Goal: Task Accomplishment & Management: Complete application form

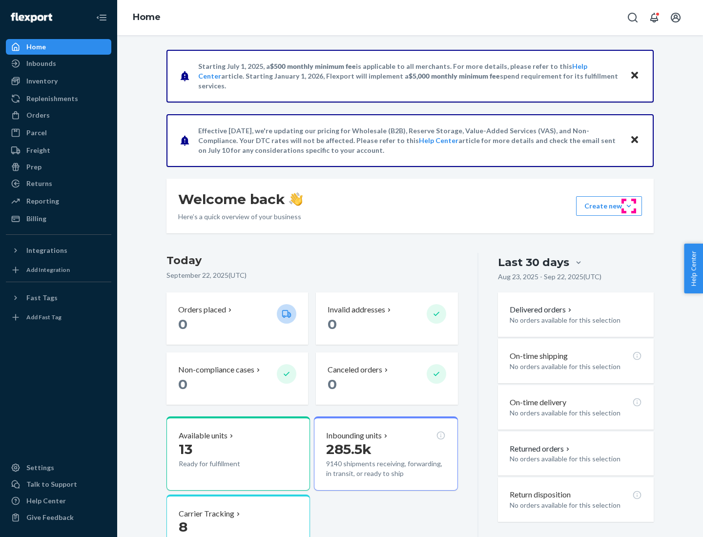
click at [628, 206] on button "Create new Create new inbound Create new order Create new product" at bounding box center [609, 206] width 66 height 20
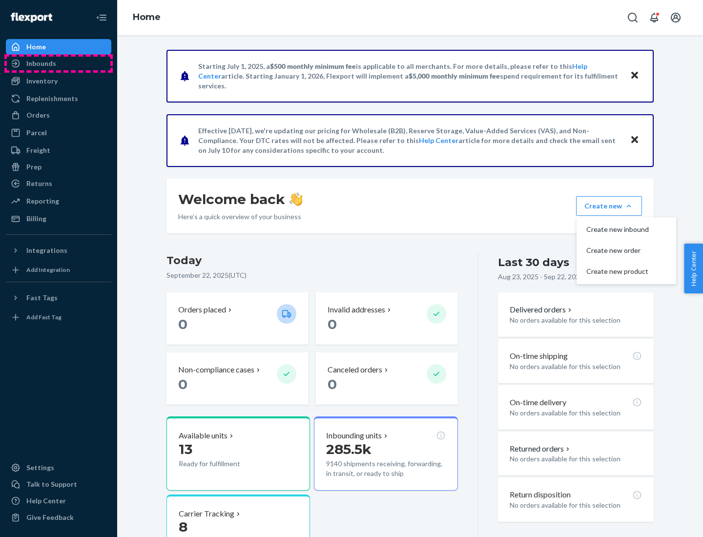
click at [59, 63] on div "Inbounds" at bounding box center [58, 64] width 103 height 14
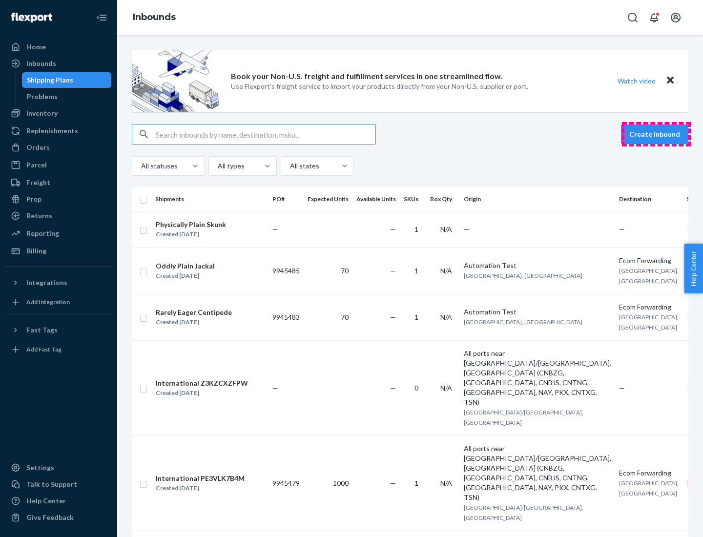
click at [656, 134] on button "Create inbound" at bounding box center [654, 134] width 67 height 20
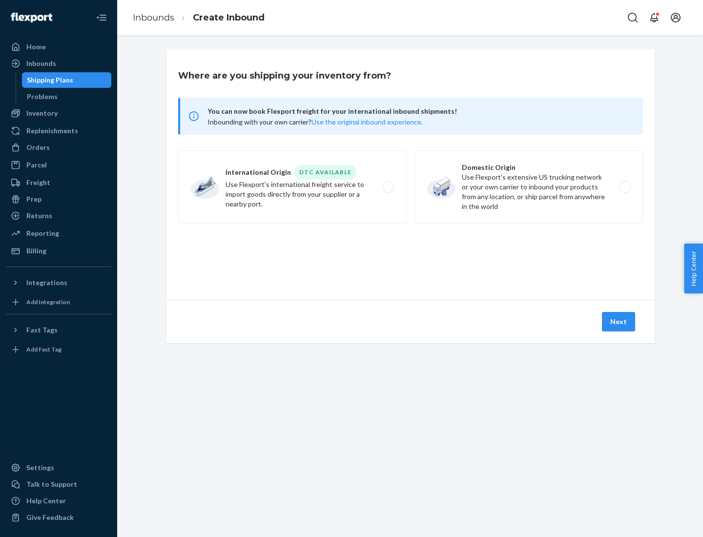
click at [528, 187] on label "Domestic Origin Use Flexport’s extensive US trucking network or your own carrie…" at bounding box center [528, 186] width 228 height 73
click at [624, 187] on input "Domestic Origin Use Flexport’s extensive US trucking network or your own carrie…" at bounding box center [627, 187] width 6 height 6
radio input "true"
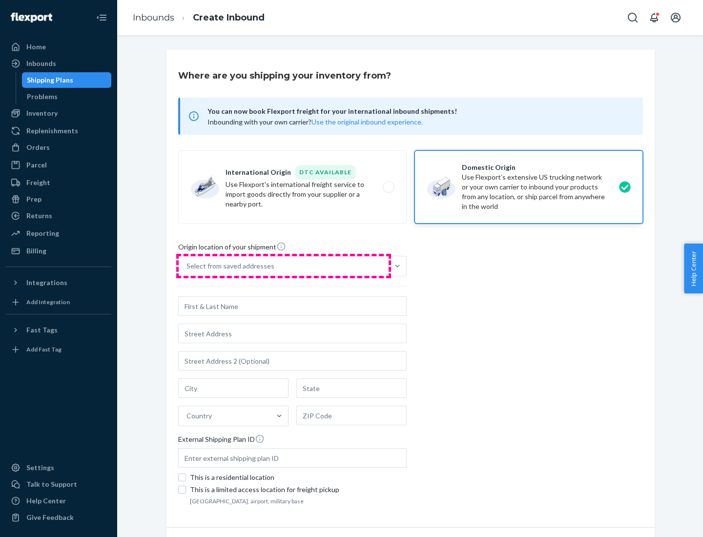
click at [284, 266] on div "Select from saved addresses" at bounding box center [284, 266] width 210 height 20
click at [187, 266] on input "Select from saved addresses" at bounding box center [186, 266] width 1 height 10
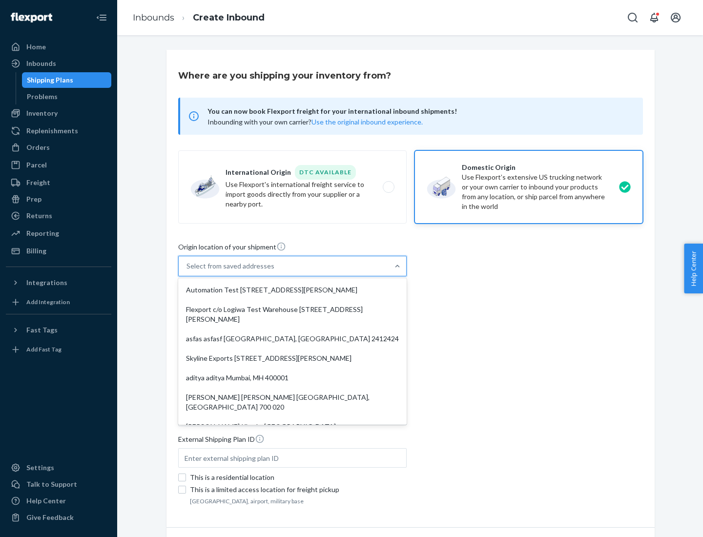
scroll to position [4, 0]
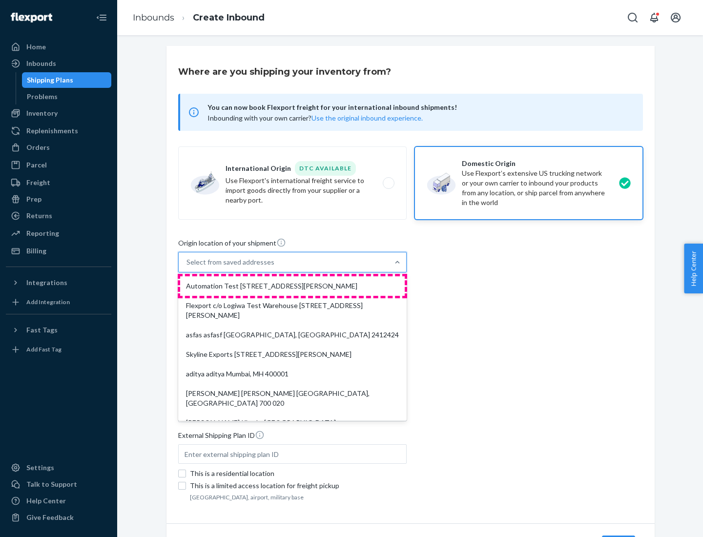
click at [292, 286] on div "Automation Test [STREET_ADDRESS][PERSON_NAME]" at bounding box center [292, 286] width 224 height 20
click at [187, 267] on input "option Automation Test [STREET_ADDRESS][PERSON_NAME]. 9 results available. Use …" at bounding box center [186, 262] width 1 height 10
type input "Automation Test"
type input "9th Floor"
type input "[GEOGRAPHIC_DATA]"
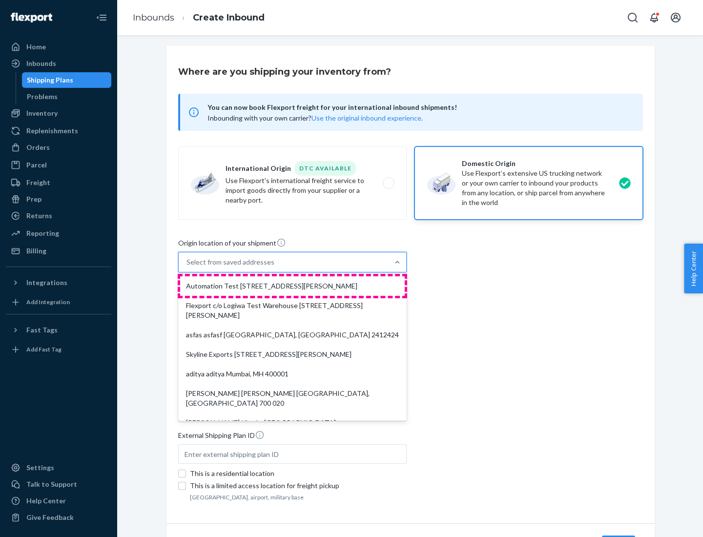
type input "CA"
type input "94104"
type input "[STREET_ADDRESS][PERSON_NAME]"
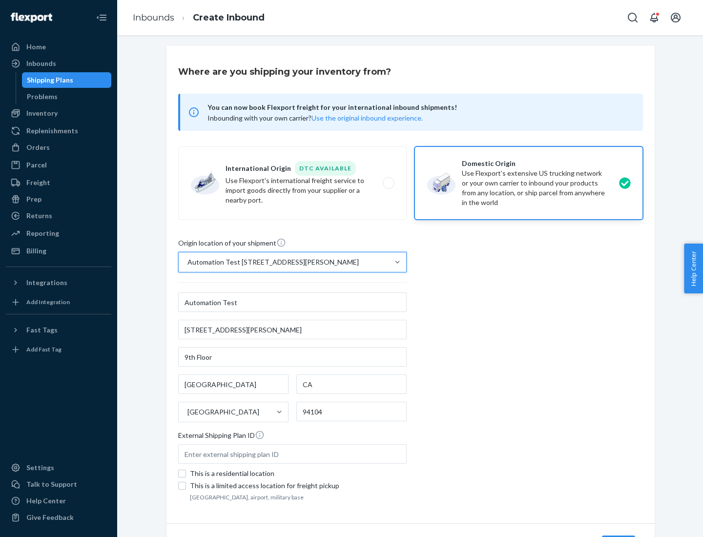
scroll to position [57, 0]
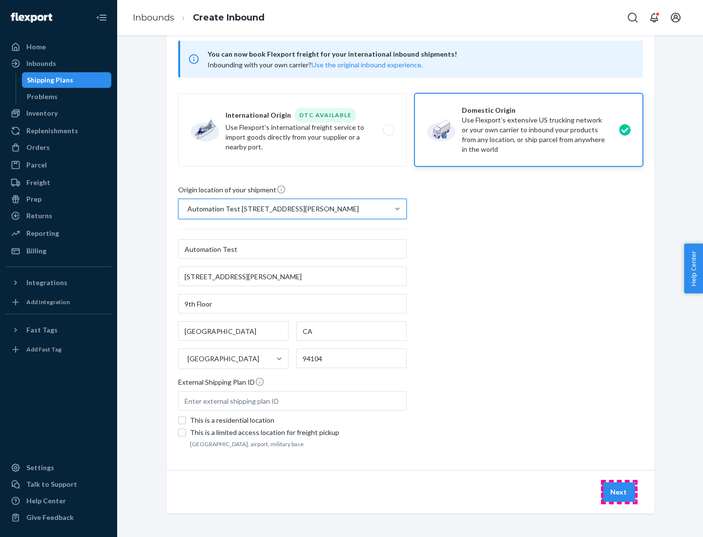
click at [619, 492] on button "Next" at bounding box center [618, 492] width 33 height 20
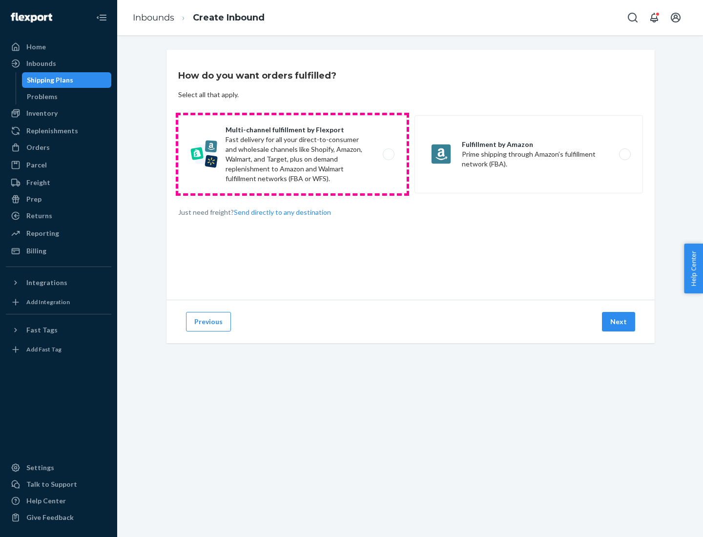
click at [292, 154] on label "Multi-channel fulfillment by Flexport Fast delivery for all your direct-to-cons…" at bounding box center [292, 154] width 228 height 78
click at [388, 154] on input "Multi-channel fulfillment by Flexport Fast delivery for all your direct-to-cons…" at bounding box center [391, 154] width 6 height 6
radio input "true"
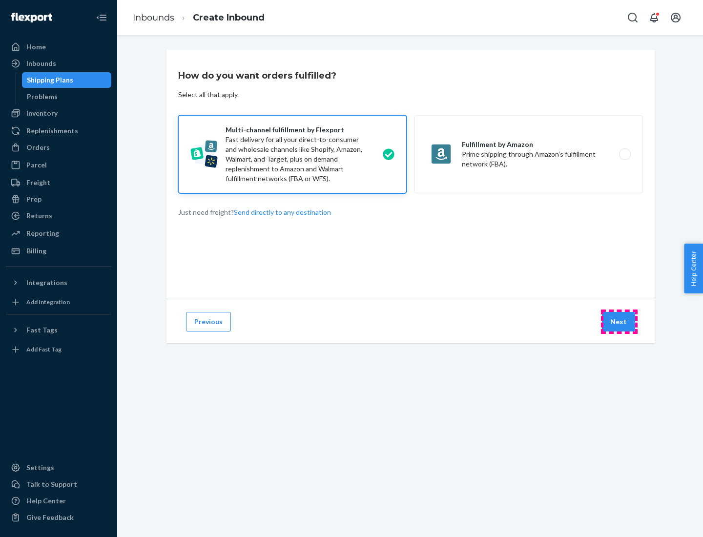
click at [619, 322] on button "Next" at bounding box center [618, 322] width 33 height 20
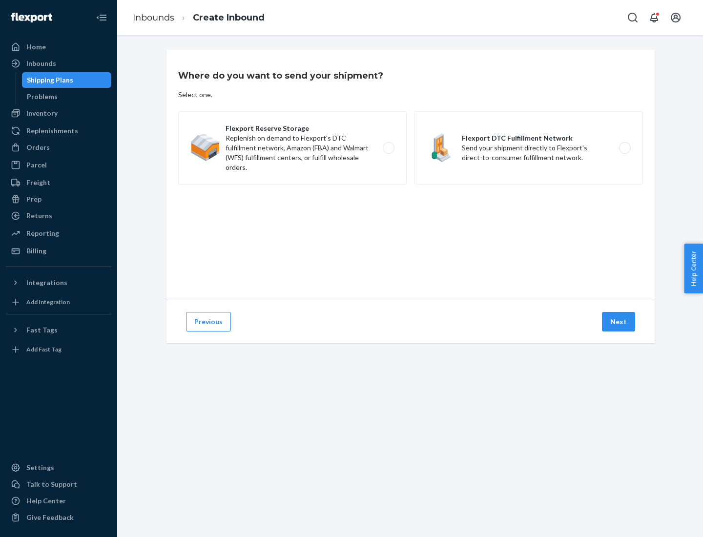
click at [528, 148] on label "Flexport DTC Fulfillment Network Send your shipment directly to Flexport's dire…" at bounding box center [528, 147] width 228 height 73
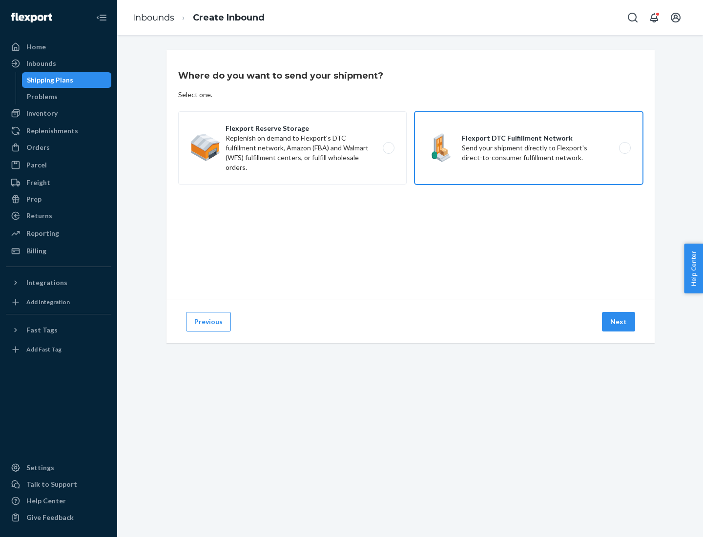
click at [624, 148] on input "Flexport DTC Fulfillment Network Send your shipment directly to Flexport's dire…" at bounding box center [627, 148] width 6 height 6
radio input "true"
click at [619, 322] on button "Next" at bounding box center [618, 322] width 33 height 20
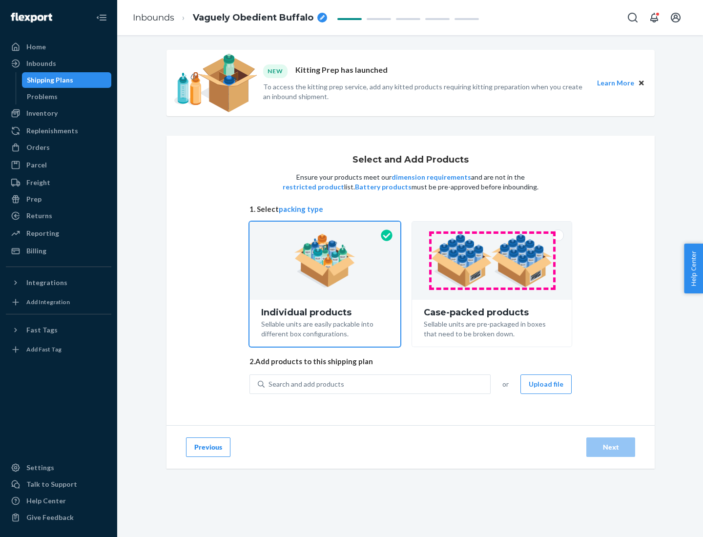
click at [492, 261] on img at bounding box center [492, 261] width 122 height 54
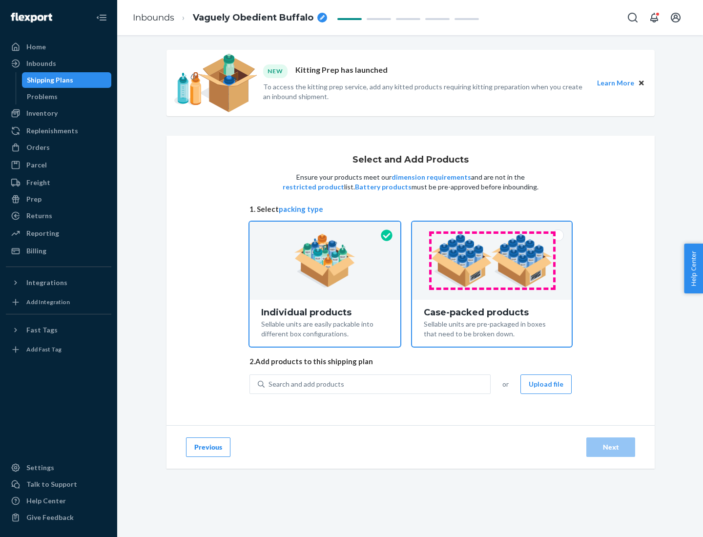
click at [492, 228] on input "Case-packed products Sellable units are pre-packaged in boxes that need to be b…" at bounding box center [491, 225] width 6 height 6
radio input "true"
radio input "false"
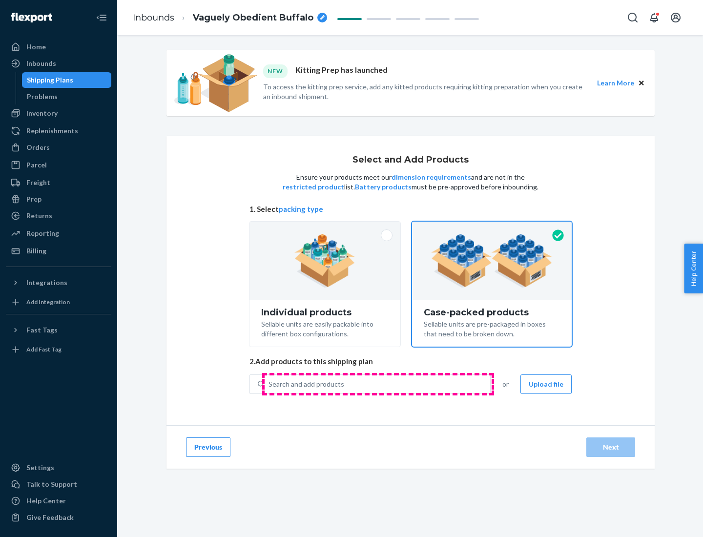
click at [378, 384] on div "Search and add products" at bounding box center [376, 384] width 225 height 18
click at [269, 384] on input "Search and add products" at bounding box center [268, 384] width 1 height 10
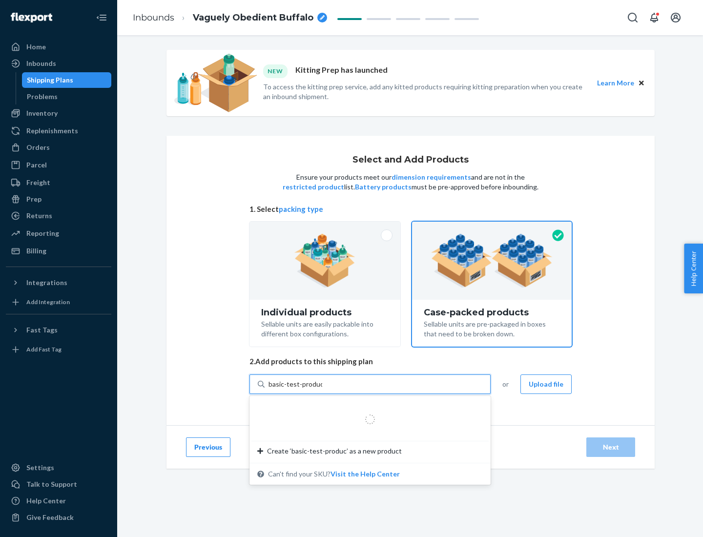
type input "basic-test-product-1"
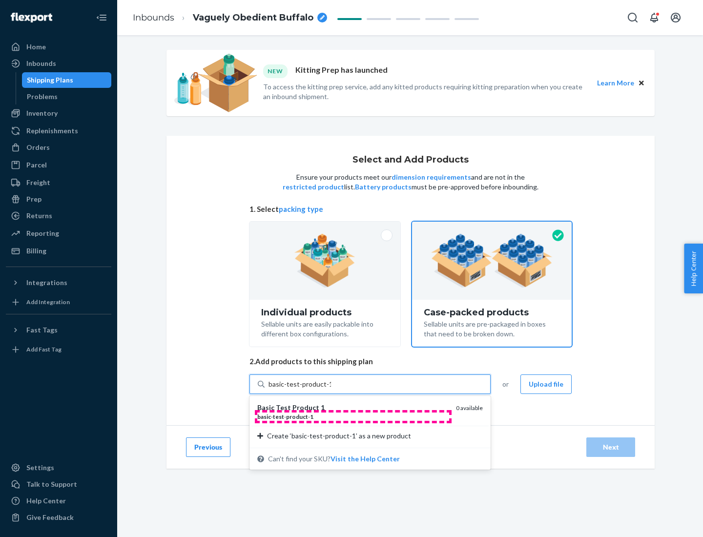
click at [353, 416] on div "basic - test - product - 1" at bounding box center [352, 416] width 191 height 8
click at [331, 389] on input "basic-test-product-1" at bounding box center [299, 384] width 62 height 10
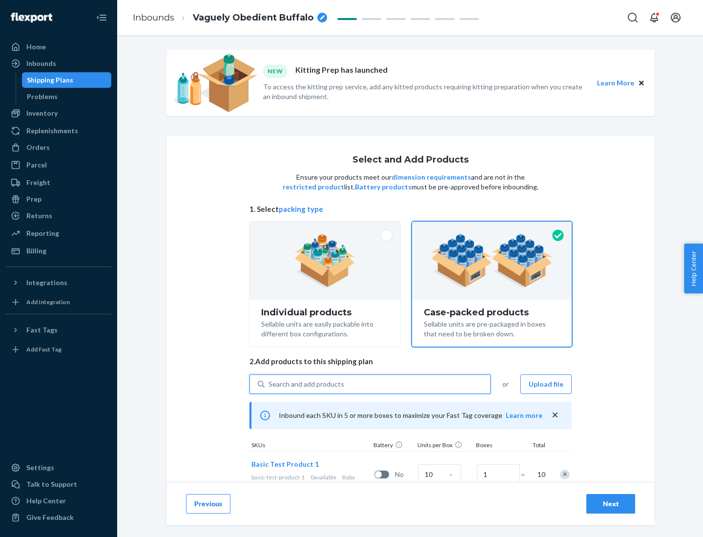
scroll to position [35, 0]
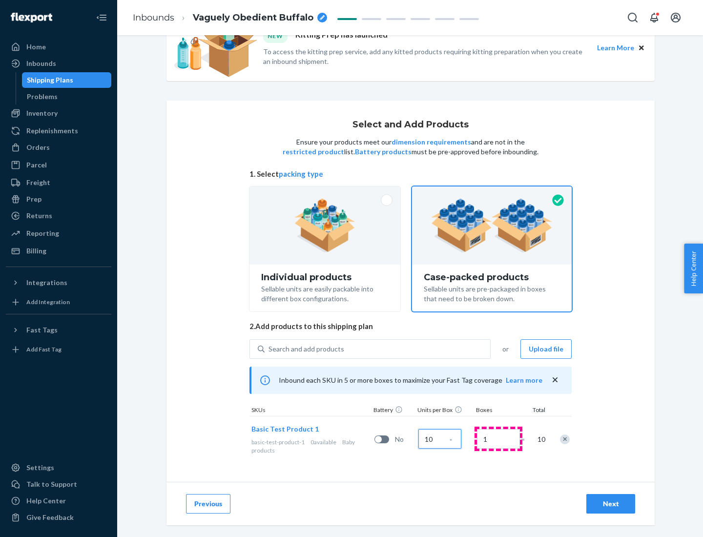
type input "10"
type input "7"
click at [610, 504] on div "Next" at bounding box center [610, 504] width 32 height 10
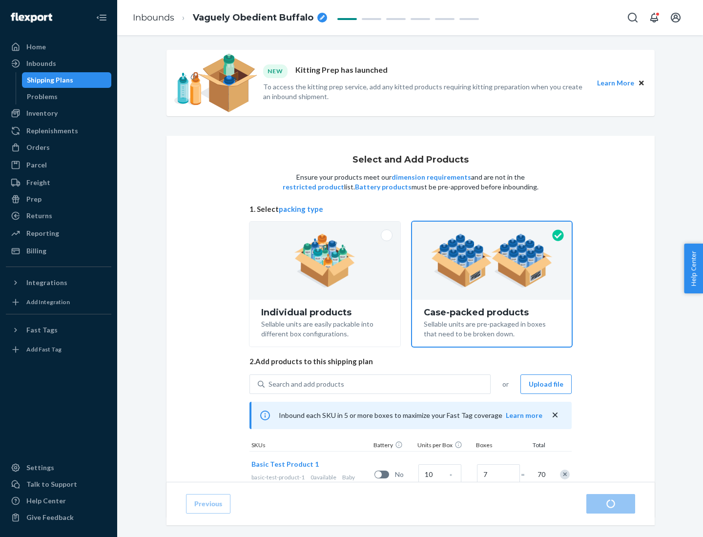
radio input "true"
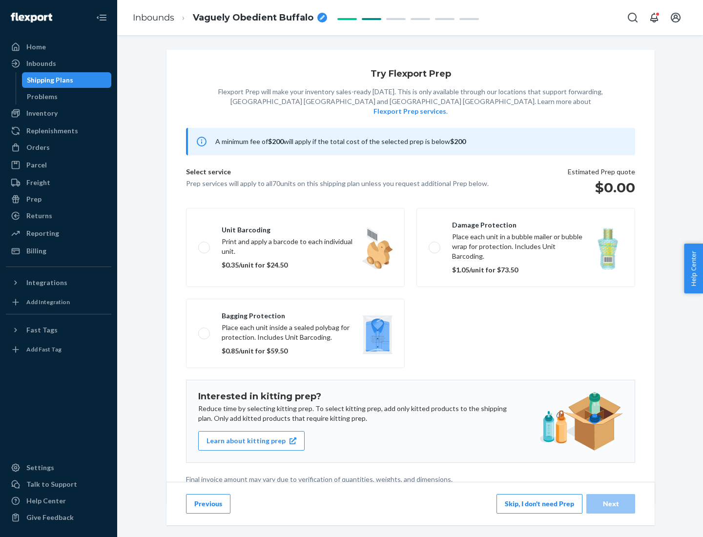
scroll to position [2, 0]
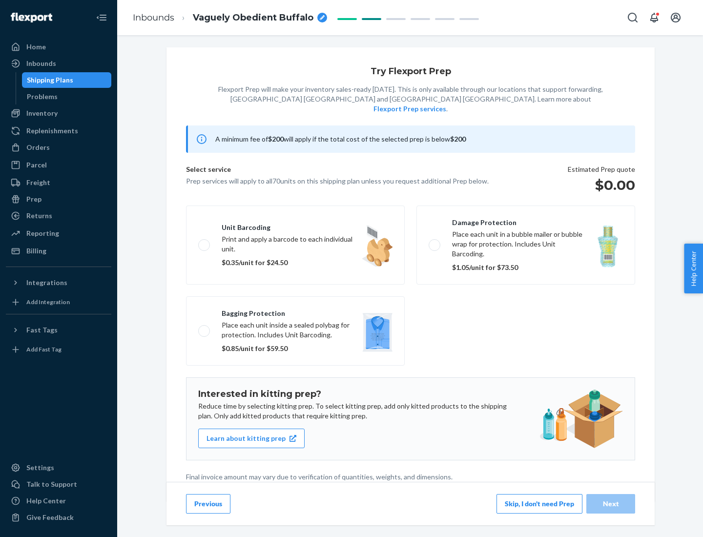
click at [539, 503] on button "Skip, I don't need Prep" at bounding box center [539, 504] width 86 height 20
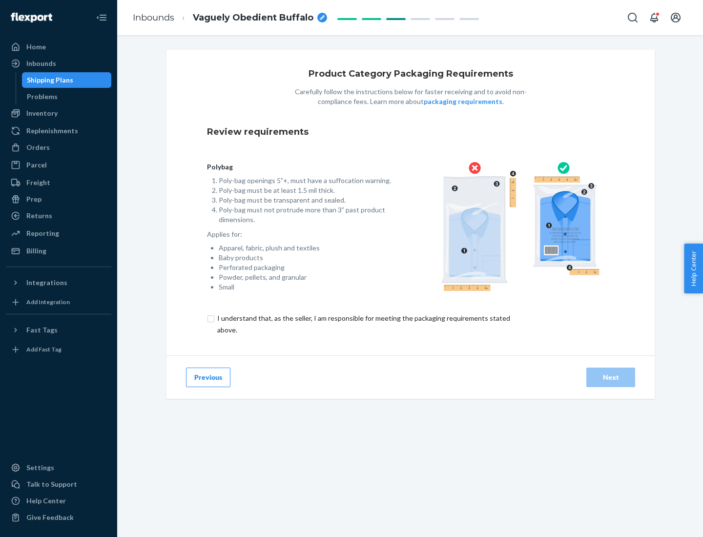
click at [363, 324] on input "checkbox" at bounding box center [369, 323] width 324 height 23
checkbox input "true"
click at [610, 377] on div "Next" at bounding box center [610, 377] width 32 height 10
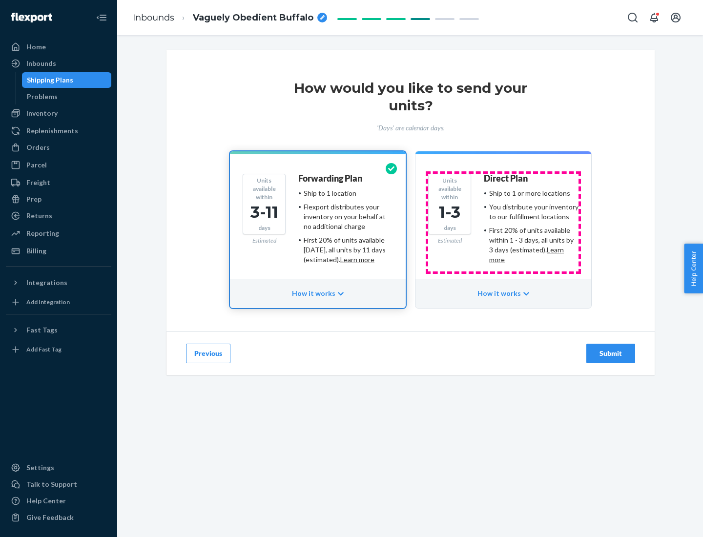
click at [503, 223] on ul "Ship to 1 or more locations You distribute your inventory to our fulfillment lo…" at bounding box center [531, 226] width 95 height 76
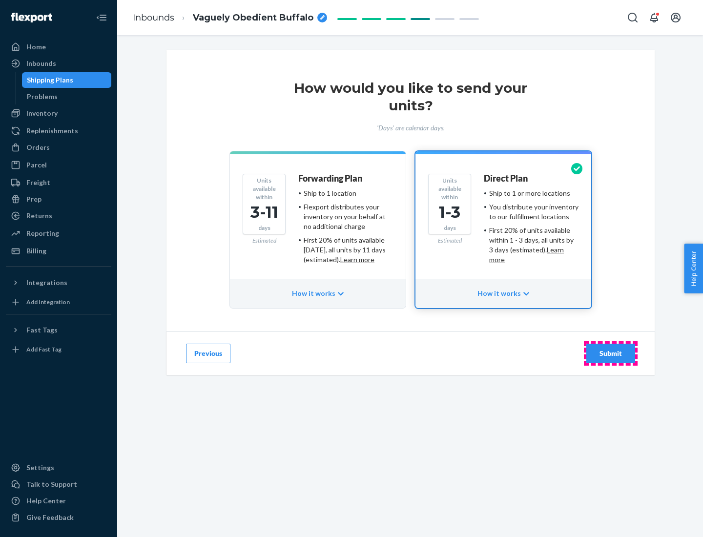
click at [610, 353] on div "Submit" at bounding box center [610, 353] width 32 height 10
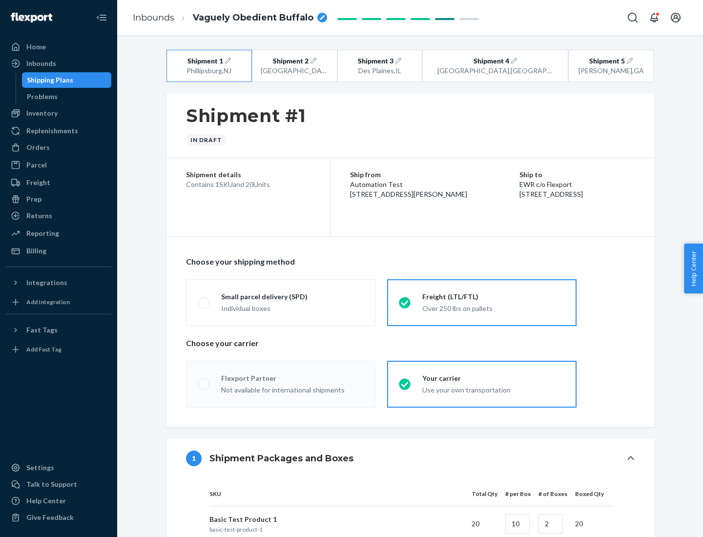
radio input "true"
radio input "false"
radio input "true"
radio input "false"
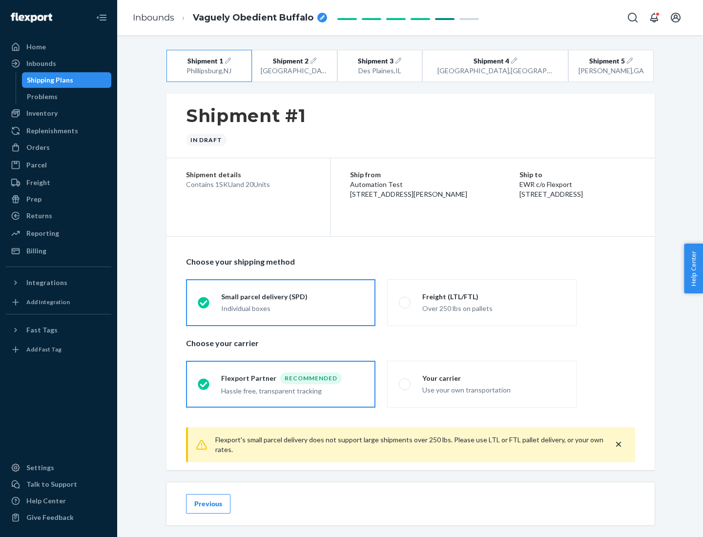
scroll to position [11, 0]
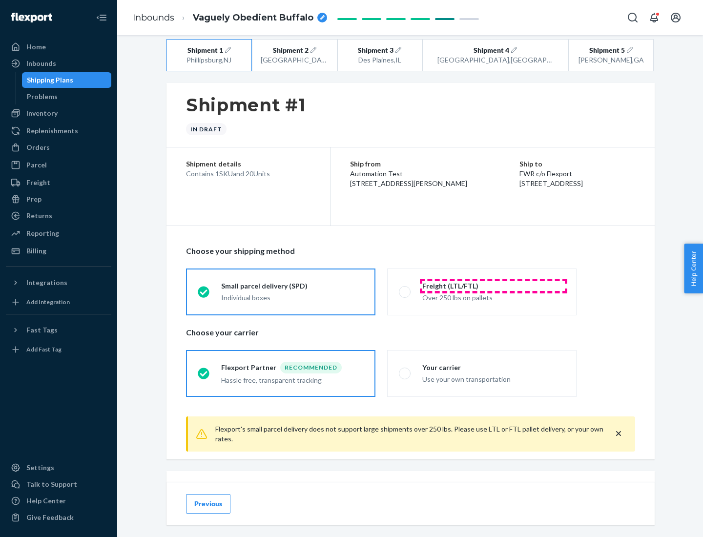
click at [493, 285] on div "Freight (LTL/FTL)" at bounding box center [493, 286] width 142 height 10
click at [405, 288] on input "Freight (LTL/FTL) Over 250 lbs on pallets" at bounding box center [402, 291] width 6 height 6
radio input "true"
radio input "false"
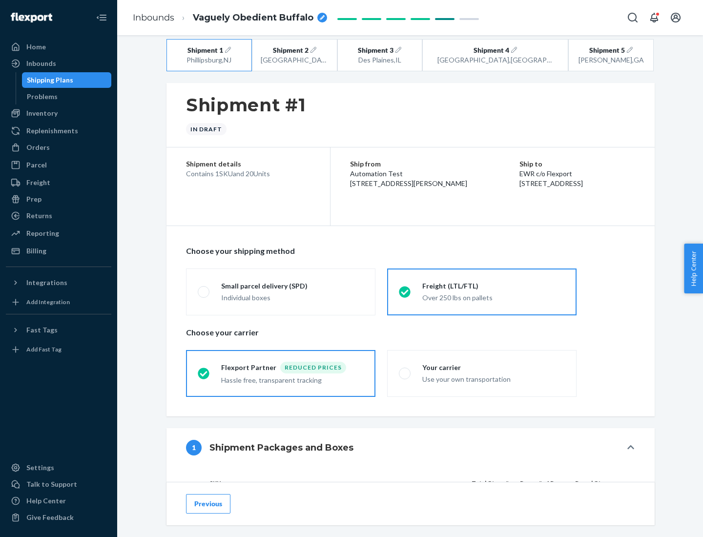
scroll to position [92, 0]
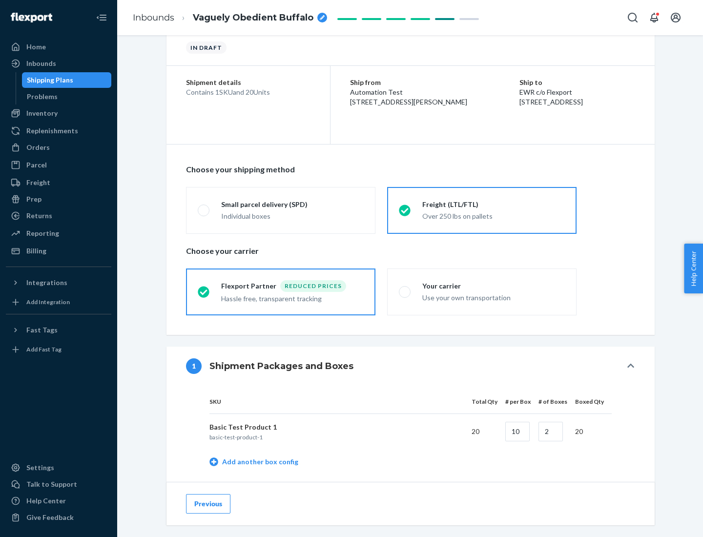
click at [493, 285] on div "Your carrier" at bounding box center [493, 286] width 142 height 10
click at [405, 288] on input "Your carrier Use your own transportation" at bounding box center [402, 291] width 6 height 6
radio input "true"
radio input "false"
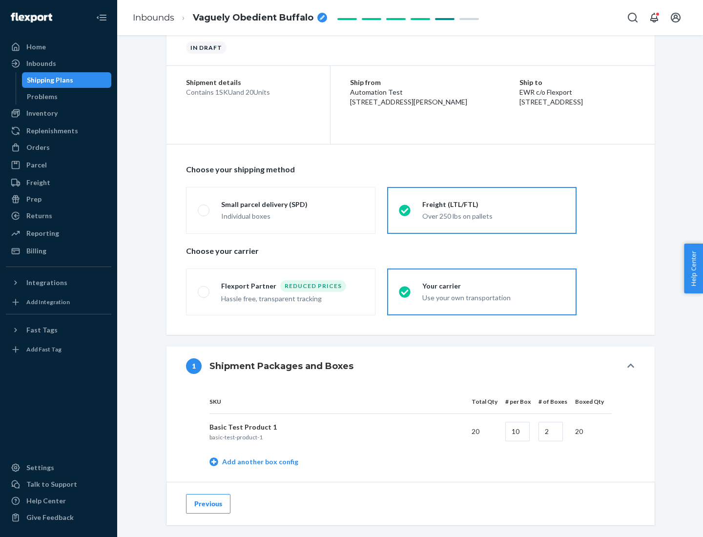
scroll to position [308, 0]
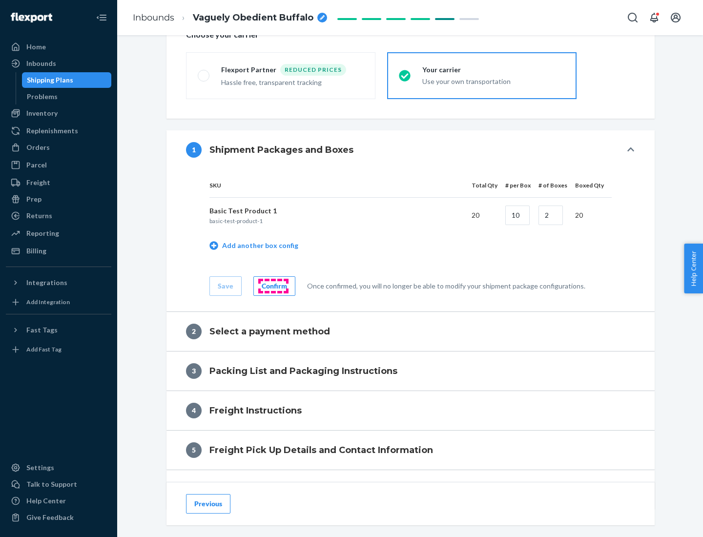
click at [273, 285] on div "Confirm" at bounding box center [274, 286] width 25 height 10
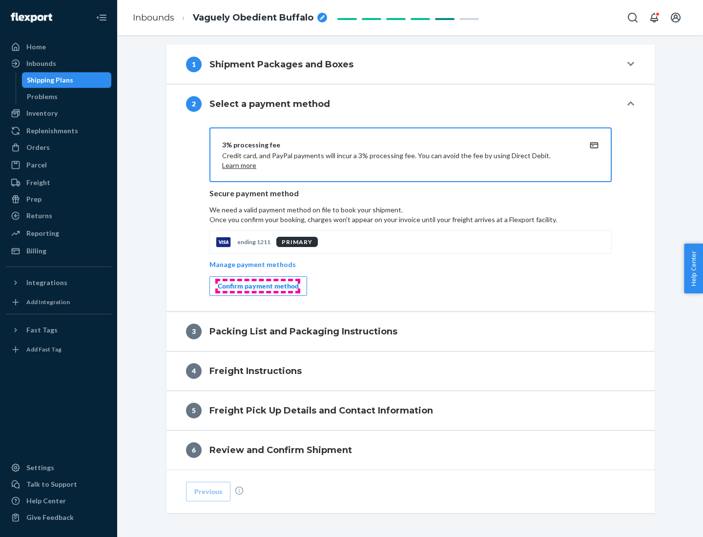
click at [257, 286] on div "Confirm payment method" at bounding box center [258, 286] width 81 height 10
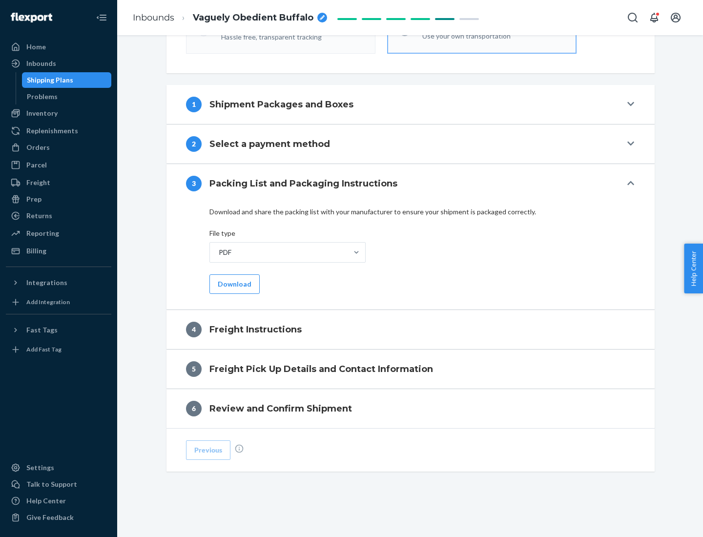
scroll to position [352, 0]
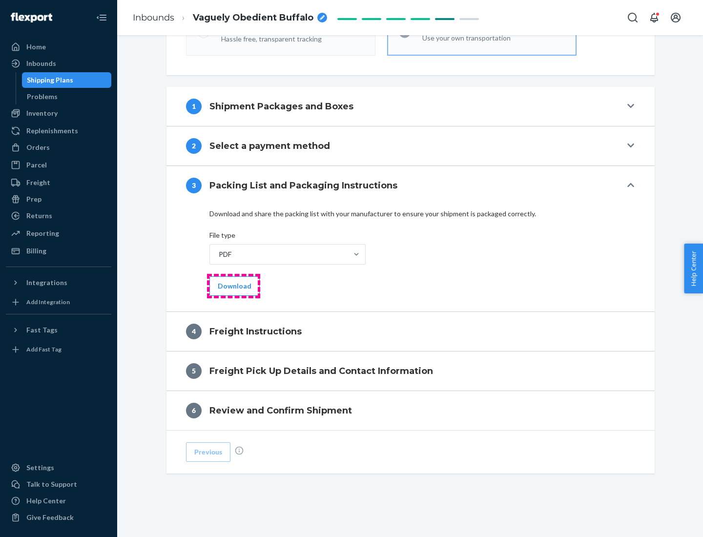
click at [233, 285] on button "Download" at bounding box center [234, 286] width 50 height 20
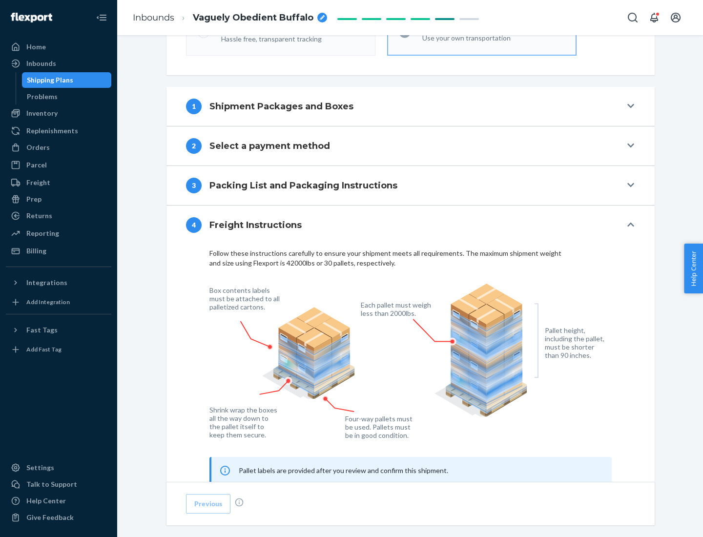
scroll to position [590, 0]
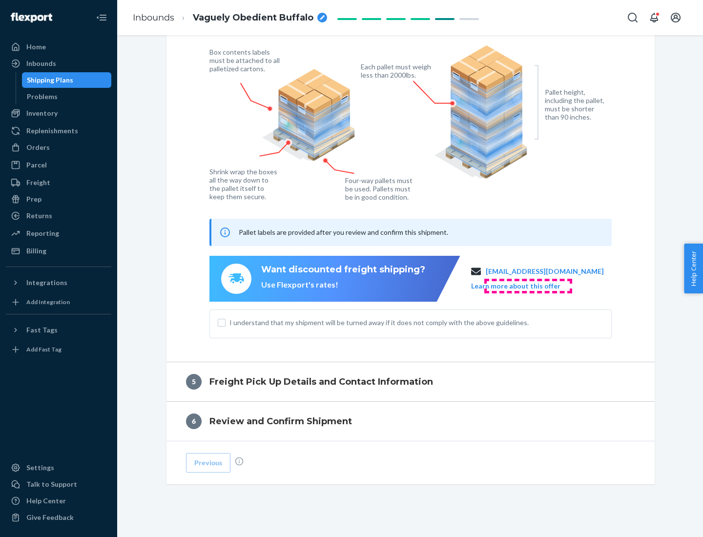
click at [527, 285] on button "Learn more about this offer" at bounding box center [515, 286] width 89 height 10
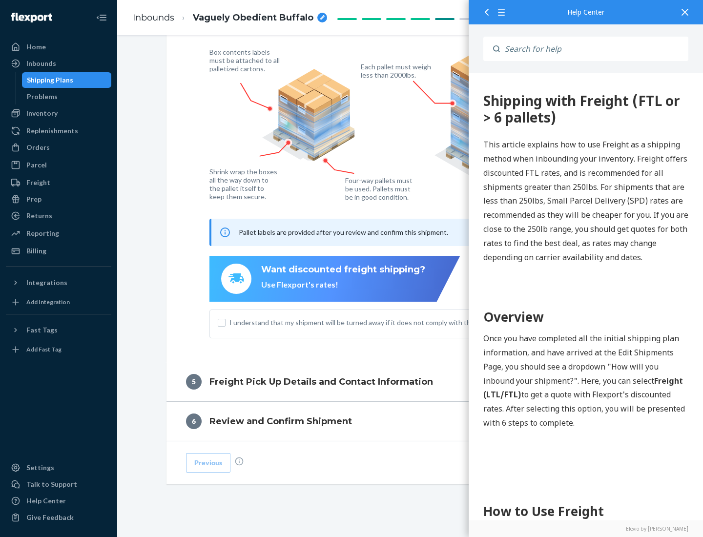
scroll to position [0, 0]
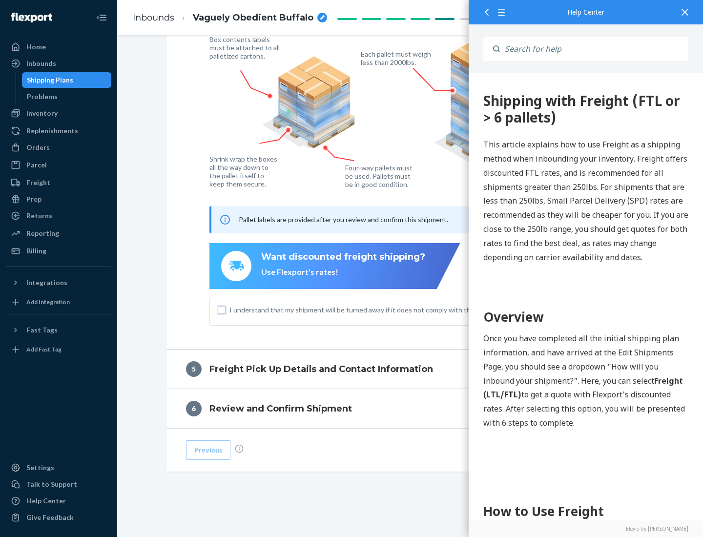
click at [222, 309] on input "I understand that my shipment will be turned away if it does not comply with th…" at bounding box center [222, 310] width 8 height 8
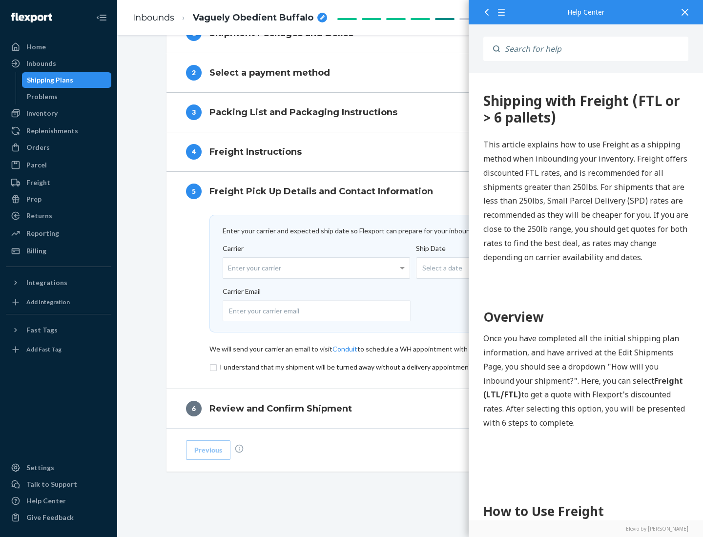
scroll to position [425, 0]
click at [410, 366] on input "checkbox" at bounding box center [410, 367] width 402 height 12
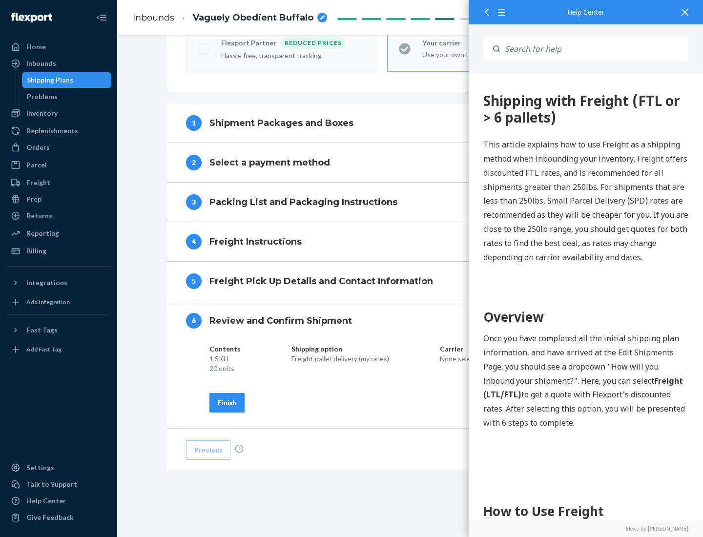
scroll to position [335, 0]
click at [227, 402] on div "Finish" at bounding box center [227, 403] width 19 height 10
